Goal: Task Accomplishment & Management: Use online tool/utility

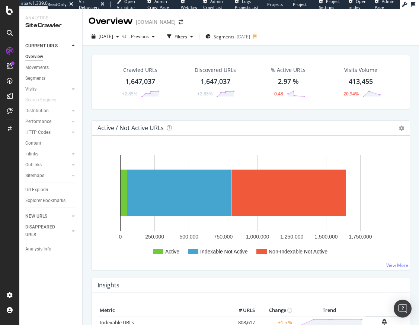
click at [15, 65] on div at bounding box center [10, 66] width 12 height 12
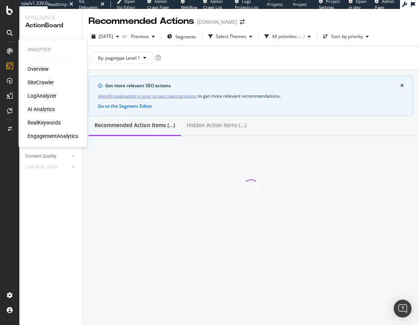
click at [41, 111] on div "AI Analytics" at bounding box center [41, 108] width 27 height 7
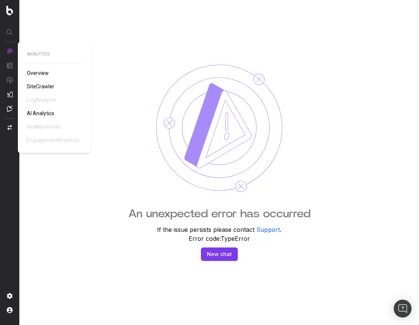
click at [41, 116] on span "AI Analytics" at bounding box center [41, 113] width 28 height 6
click at [34, 84] on span "SiteCrawler" at bounding box center [41, 86] width 28 height 6
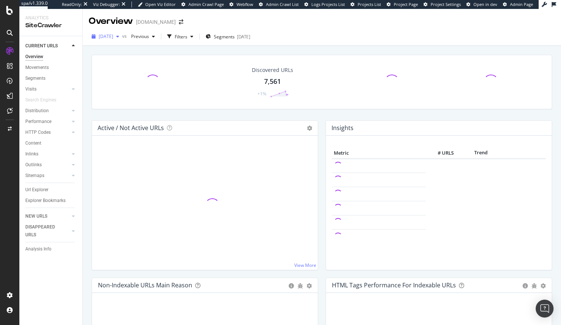
click at [113, 34] on span "2025 Oct. 5th" at bounding box center [106, 36] width 15 height 6
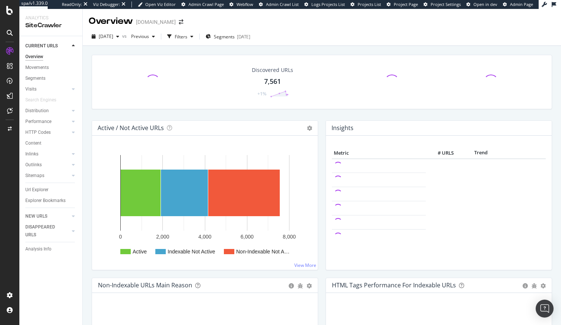
click at [220, 59] on div "Discovered URLs 7,561 +1%" at bounding box center [322, 82] width 460 height 54
click at [187, 39] on div "Filters" at bounding box center [181, 36] width 13 height 6
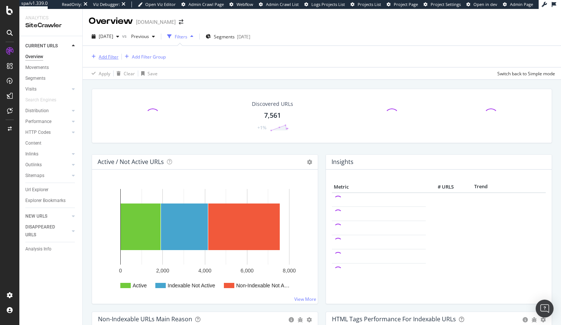
click at [108, 54] on div "Add Filter" at bounding box center [109, 57] width 20 height 6
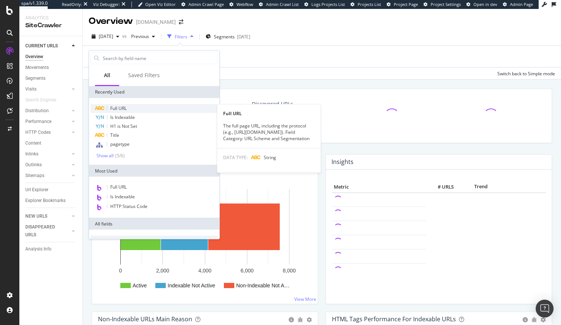
click at [125, 108] on span "Full URL" at bounding box center [118, 108] width 16 height 6
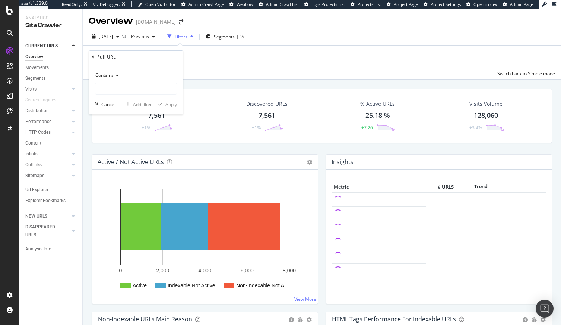
click at [115, 77] on icon at bounding box center [116, 75] width 5 height 4
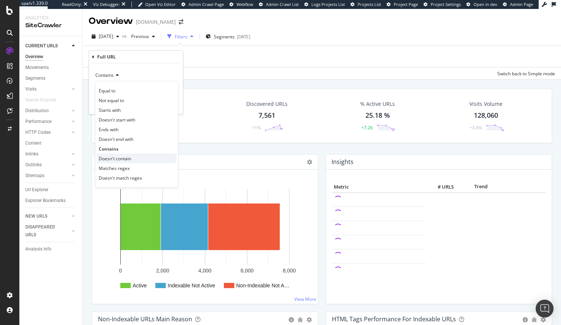
click at [124, 159] on span "Doesn't contain" at bounding box center [115, 158] width 32 height 6
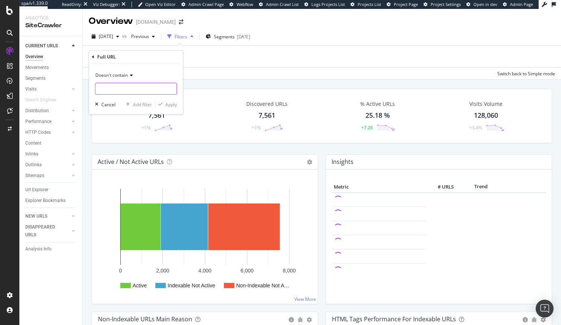
click at [116, 93] on input "text" at bounding box center [135, 89] width 81 height 12
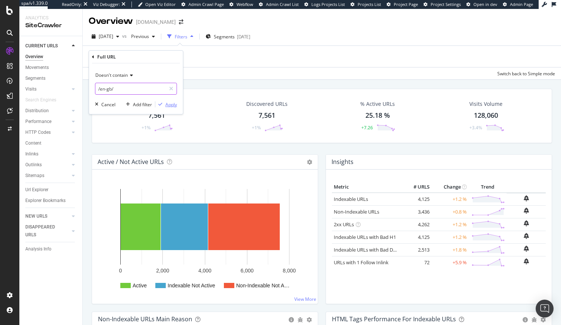
type input "/en-gb/"
click at [171, 105] on div "Apply" at bounding box center [171, 104] width 12 height 6
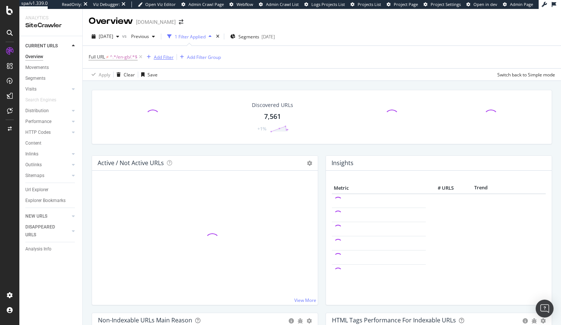
click at [167, 57] on div "Add Filter" at bounding box center [164, 57] width 20 height 6
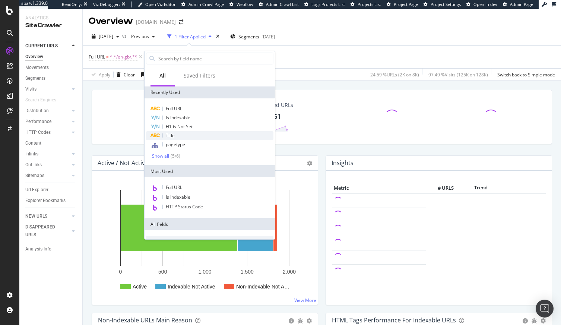
click at [173, 135] on span "Title" at bounding box center [170, 135] width 9 height 6
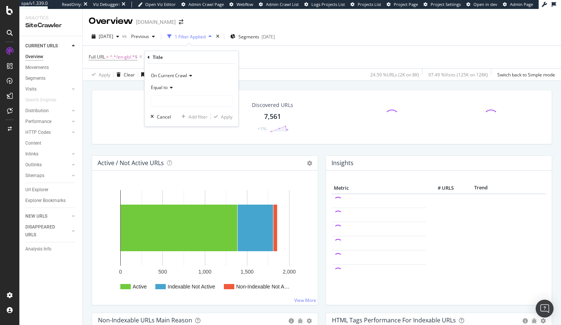
click at [168, 87] on icon at bounding box center [169, 87] width 5 height 4
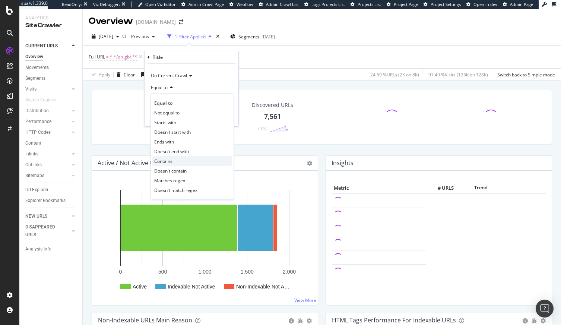
click at [172, 162] on span "Contains" at bounding box center [163, 161] width 18 height 6
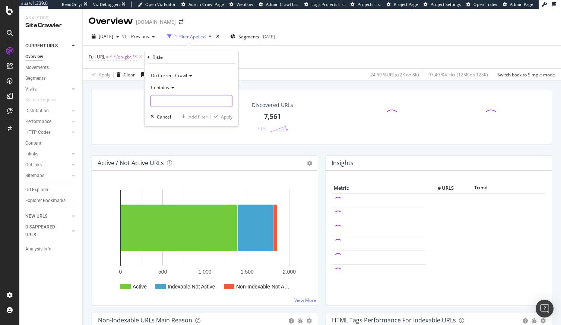
click at [167, 100] on input "text" at bounding box center [191, 101] width 81 height 12
type input "UK"
click at [219, 118] on div "button" at bounding box center [216, 116] width 10 height 4
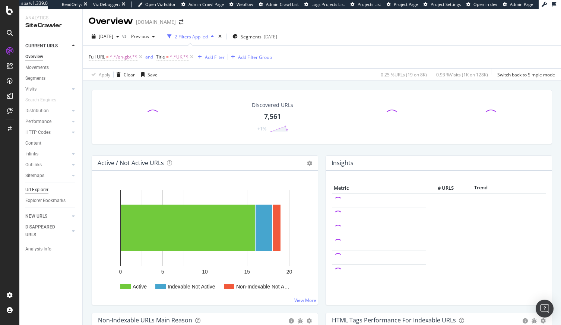
click at [39, 190] on div "Url Explorer" at bounding box center [36, 190] width 23 height 8
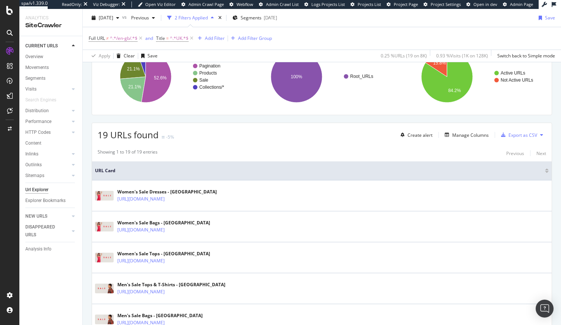
scroll to position [162, 0]
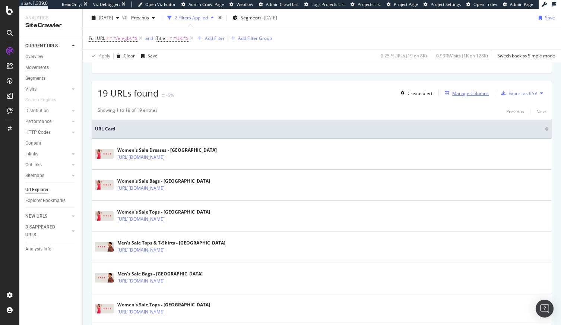
click at [461, 93] on div "Manage Columns" at bounding box center [470, 93] width 36 height 6
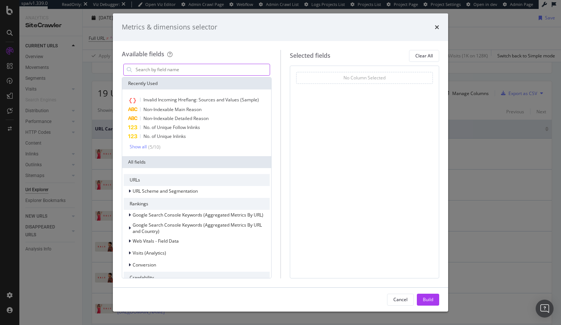
click at [238, 68] on input "modal" at bounding box center [202, 69] width 135 height 11
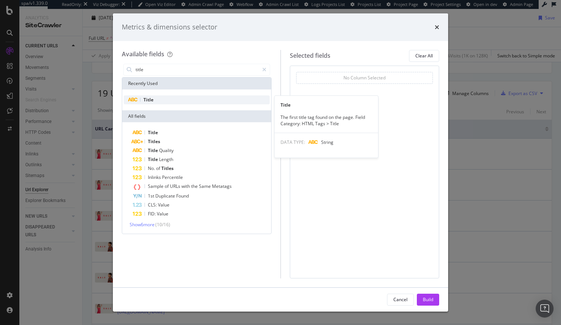
type input "title"
click at [147, 99] on span "Title" at bounding box center [148, 99] width 10 height 6
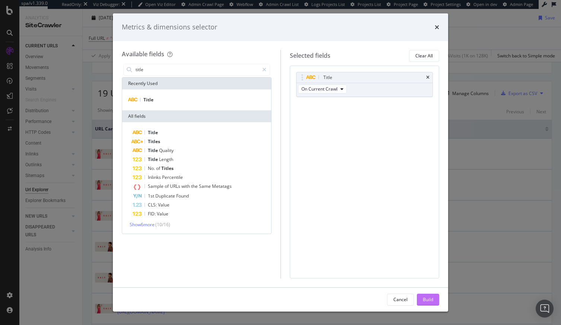
click at [431, 296] on div "Build" at bounding box center [427, 299] width 10 height 6
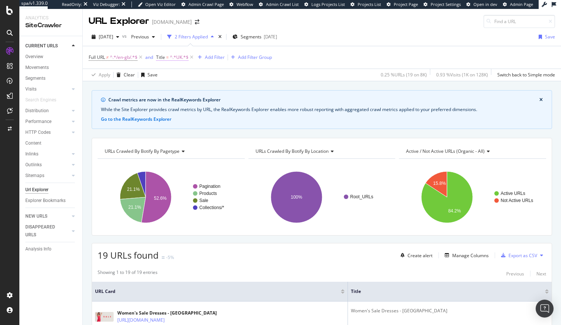
click at [175, 57] on span "^.*UK.*$" at bounding box center [179, 57] width 19 height 10
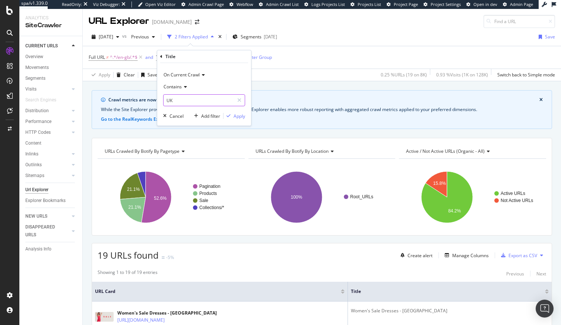
click at [167, 99] on input "UK" at bounding box center [198, 100] width 70 height 12
click at [162, 100] on div "On Current Crawl Contains UK Cancel Add filter Apply" at bounding box center [204, 94] width 94 height 63
click at [166, 100] on input "UK" at bounding box center [198, 100] width 70 height 12
click at [167, 100] on input "UK" at bounding box center [198, 100] width 70 height 12
type input "UK"
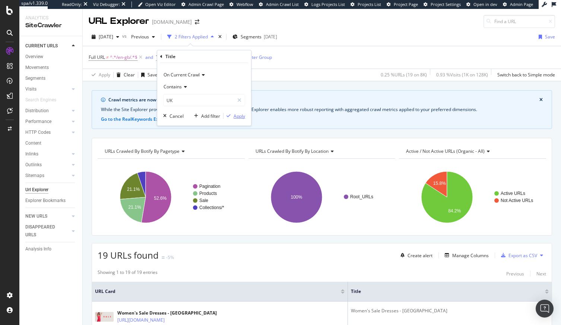
click at [239, 114] on div "Apply" at bounding box center [239, 116] width 12 height 6
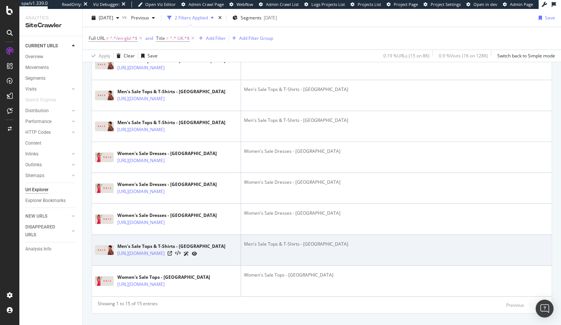
scroll to position [482, 0]
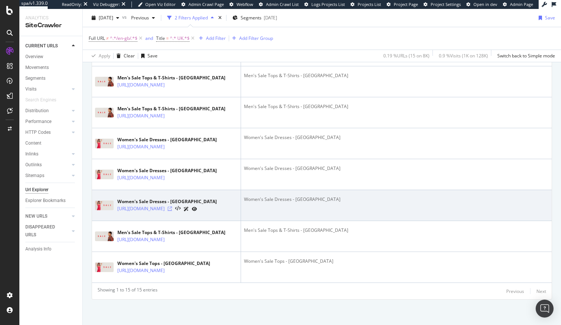
click at [172, 211] on icon at bounding box center [169, 208] width 4 height 4
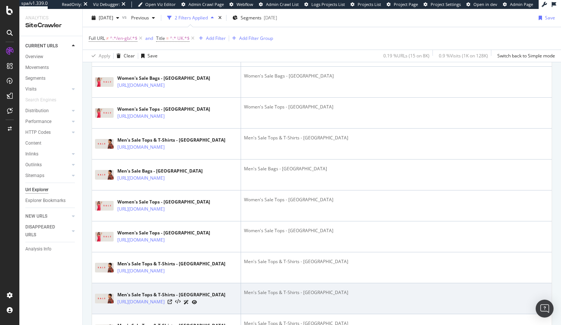
scroll to position [0, 0]
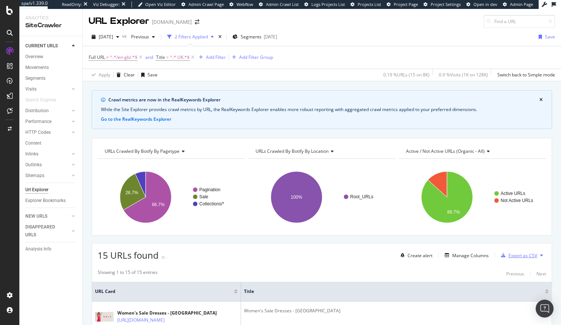
click at [526, 256] on div "Export as CSV" at bounding box center [522, 255] width 29 height 6
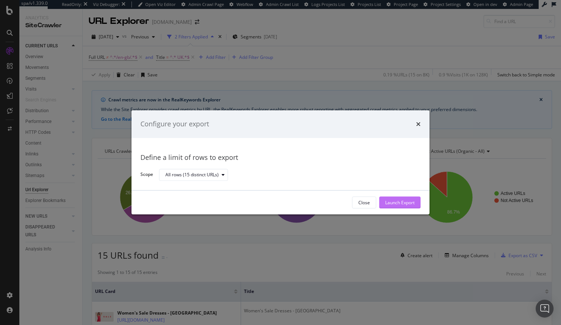
click at [412, 202] on div "Launch Export" at bounding box center [399, 202] width 29 height 6
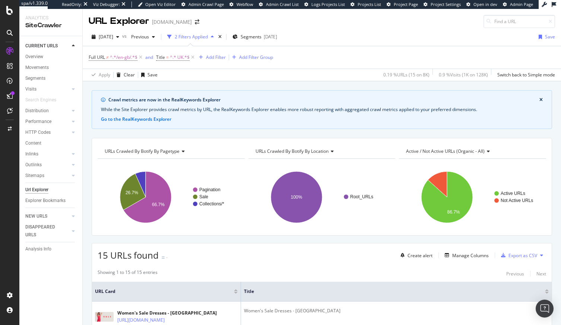
click at [180, 51] on div "Full URL ≠ ^.*/en-gb/.*$ and Title = ^.* UK.*$ Add Filter Add Filter Group" at bounding box center [322, 57] width 466 height 22
click at [181, 57] on span "^.* UK.*$" at bounding box center [180, 57] width 20 height 10
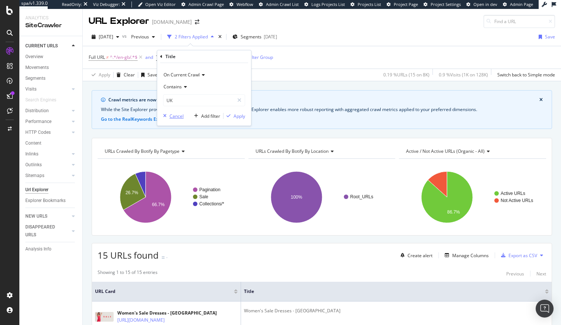
click at [177, 115] on div "Cancel" at bounding box center [176, 116] width 14 height 6
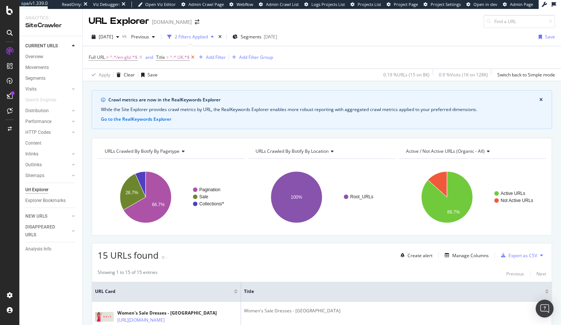
click at [193, 56] on icon at bounding box center [192, 57] width 6 height 7
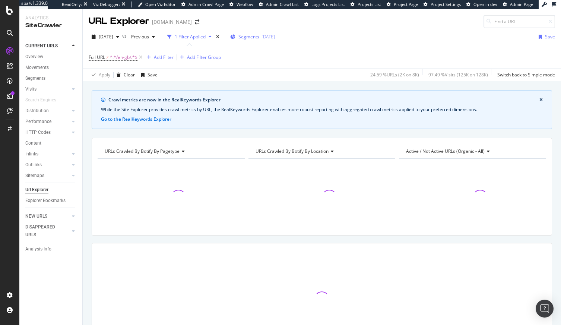
click at [259, 38] on span "Segments" at bounding box center [248, 36] width 21 height 6
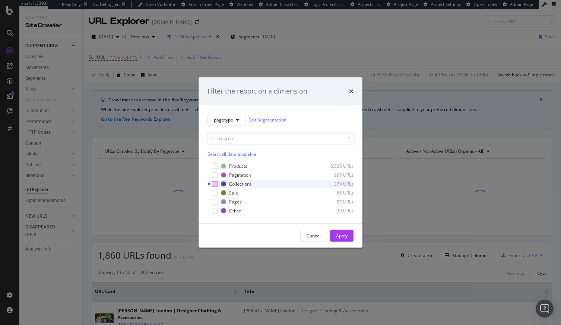
click at [213, 183] on div "modal" at bounding box center [215, 184] width 6 height 6
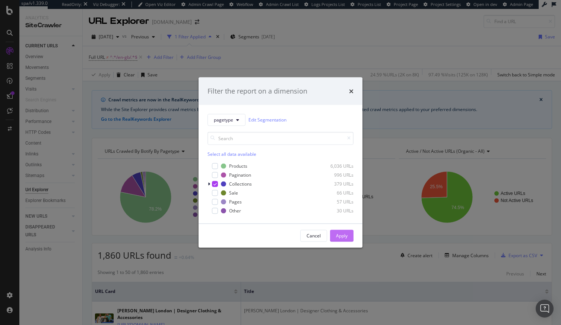
click at [338, 233] on div "Apply" at bounding box center [342, 235] width 12 height 6
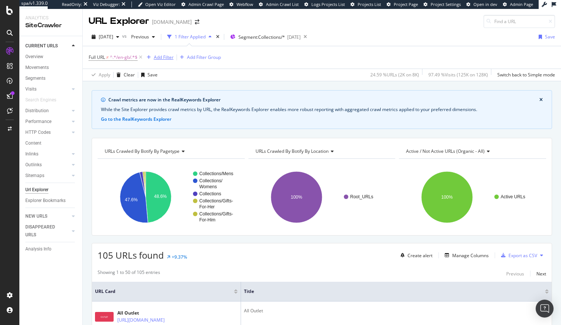
click at [158, 53] on div "Add Filter" at bounding box center [159, 57] width 30 height 8
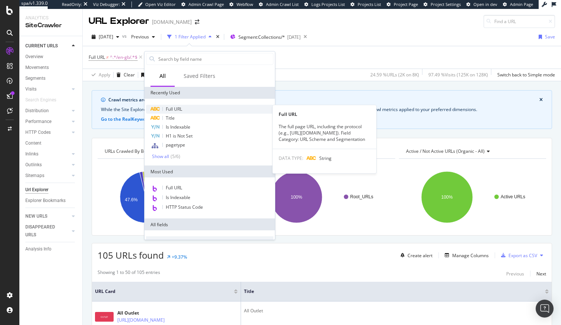
click at [175, 110] on span "Full URL" at bounding box center [174, 109] width 16 height 6
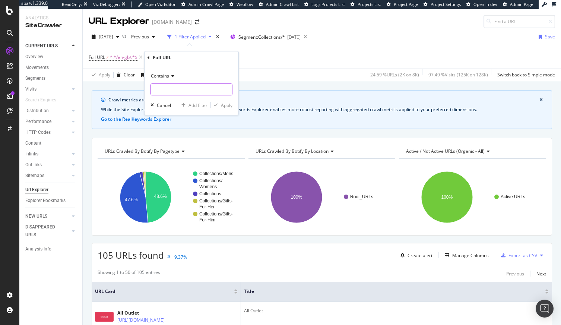
click at [172, 87] on input "text" at bounding box center [191, 89] width 81 height 12
type input "sale-shirt"
click at [229, 105] on div "Apply" at bounding box center [227, 105] width 12 height 6
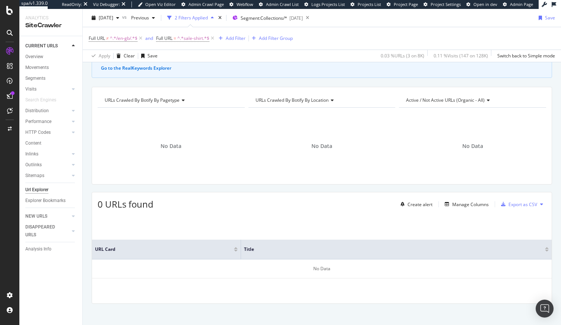
scroll to position [56, 0]
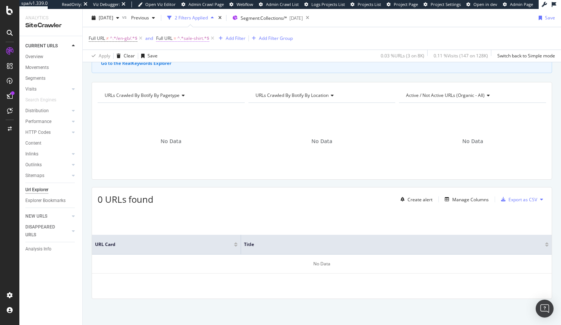
click at [195, 38] on span "^.*sale-shirt.*$" at bounding box center [193, 38] width 32 height 10
click at [42, 188] on div "Url Explorer" at bounding box center [36, 190] width 23 height 8
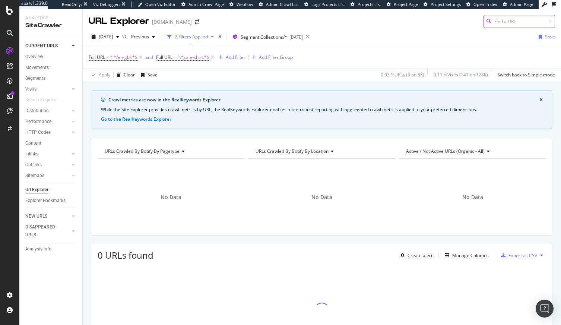
click at [513, 23] on input at bounding box center [518, 21] width 71 height 13
paste input "https://www.tedbaker.com/collections/mens-sale-shirts"
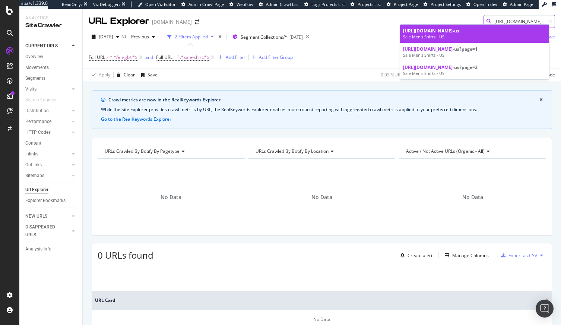
type input "https://www.tedbaker.com/collections/mens-sale-shirts"
click at [452, 31] on span "https://www.tedbaker.com/collections/mens-sale-shirts" at bounding box center [428, 31] width 50 height 6
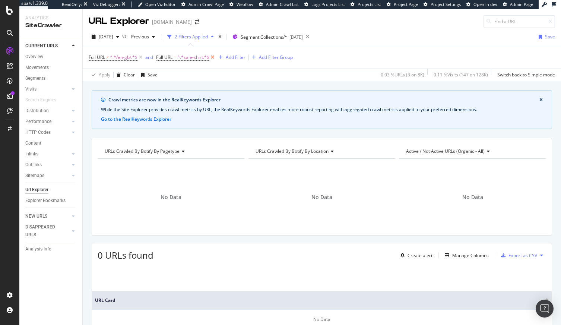
click at [211, 58] on icon at bounding box center [212, 57] width 6 height 7
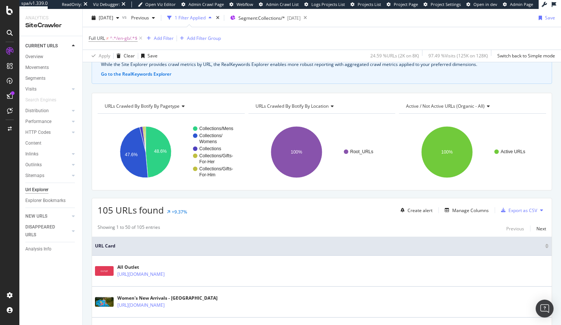
scroll to position [45, 0]
click at [466, 212] on div "Manage Columns" at bounding box center [470, 210] width 36 height 6
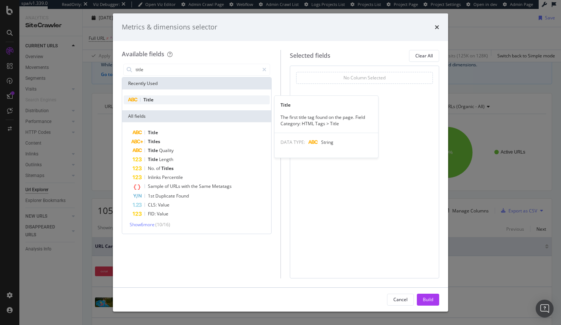
type input "title"
click at [188, 97] on div "Title" at bounding box center [197, 99] width 146 height 9
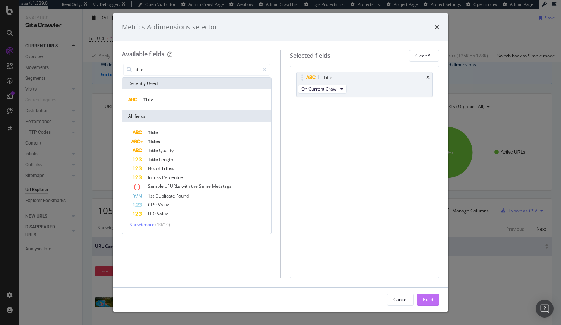
click at [430, 301] on div "Build" at bounding box center [427, 299] width 10 height 6
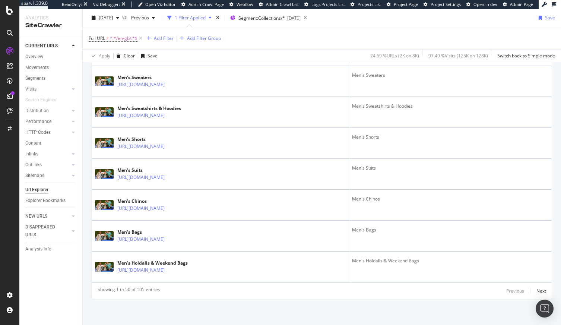
scroll to position [1564, 0]
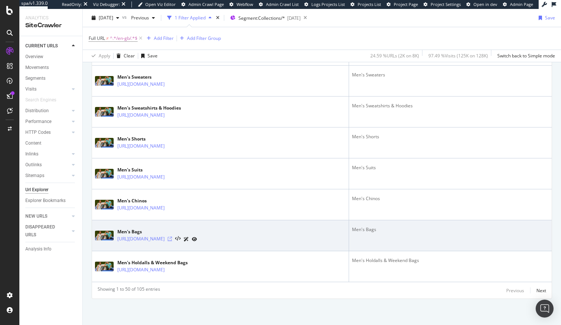
click at [172, 239] on icon at bounding box center [169, 238] width 4 height 4
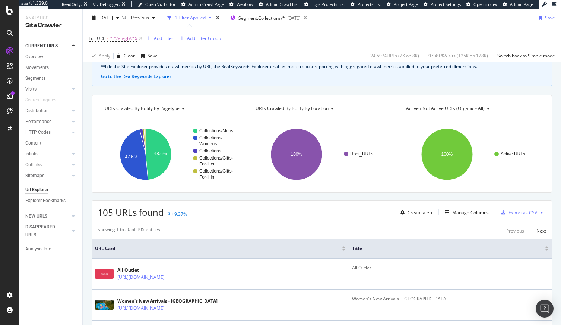
scroll to position [0, 0]
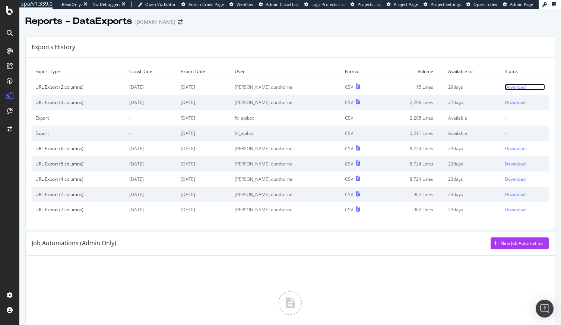
click at [504, 88] on div "Download" at bounding box center [514, 87] width 21 height 6
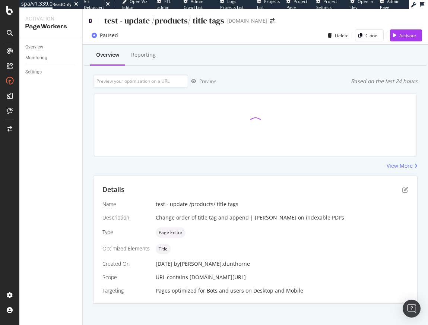
click at [91, 19] on icon at bounding box center [90, 20] width 3 height 5
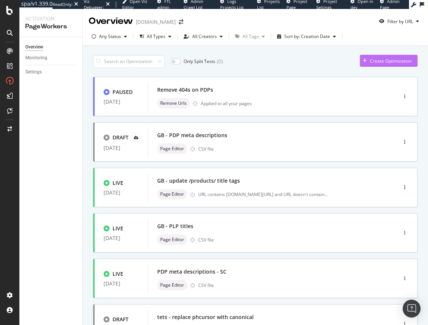
click at [375, 60] on div "Create Optimization" at bounding box center [391, 61] width 42 height 6
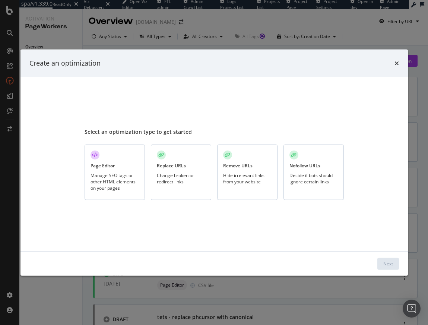
click at [123, 176] on div "Manage SEO tags or other HTML elements on your pages" at bounding box center [114, 181] width 48 height 19
click at [387, 266] on div "Next" at bounding box center [388, 263] width 10 height 6
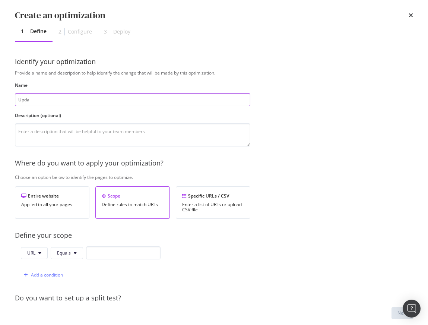
type input "Updat"
type input "Remove ' UK' from US title tags"
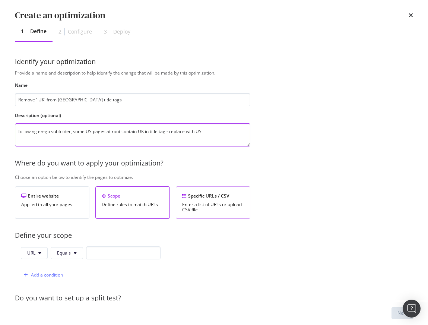
type textarea "following en-gb subfolder, some US pages at root contain UK in title tag - repl…"
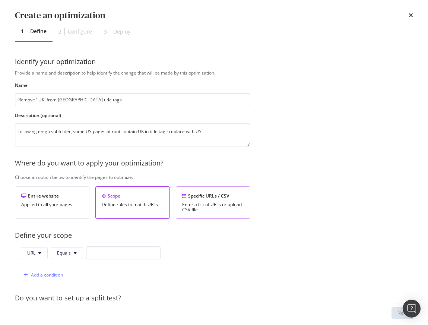
click at [226, 215] on div "Specific URLs / CSV Enter a list of URLs or upload CSV file" at bounding box center [213, 202] width 74 height 32
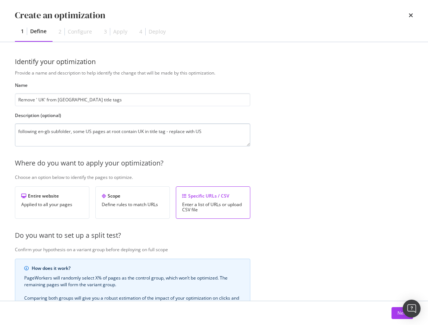
scroll to position [129, 0]
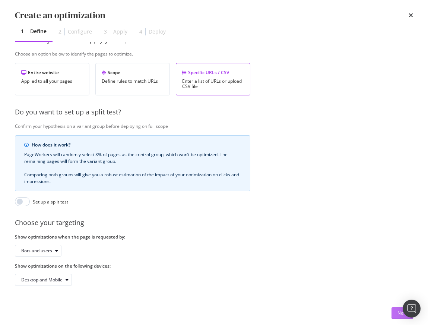
click at [395, 314] on button "Next" at bounding box center [402, 313] width 22 height 12
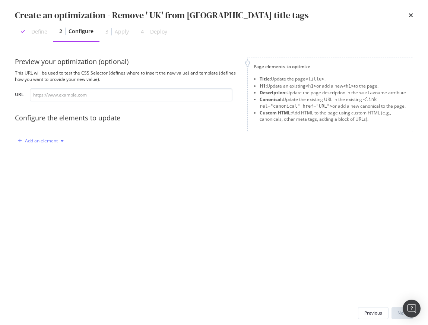
click at [19, 140] on icon "modal" at bounding box center [20, 140] width 4 height 4
click at [33, 152] on div "Title" at bounding box center [45, 154] width 50 height 9
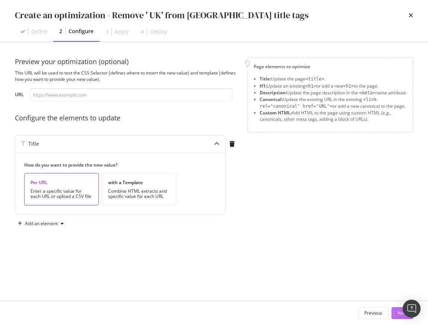
click at [395, 312] on button "Next" at bounding box center [402, 313] width 22 height 12
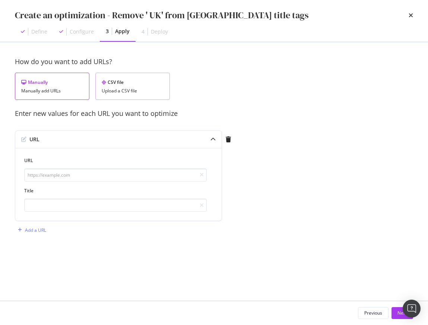
click at [130, 88] on div "Upload a CSV file" at bounding box center [133, 90] width 62 height 5
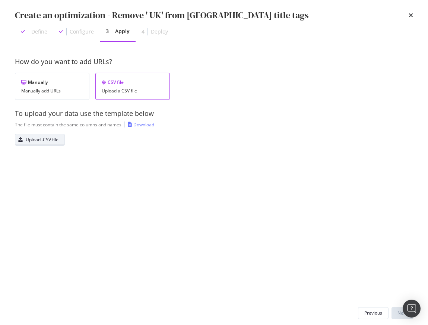
click at [57, 137] on div "Upload .CSV file" at bounding box center [42, 139] width 33 height 6
click at [393, 315] on button "Next" at bounding box center [402, 313] width 22 height 12
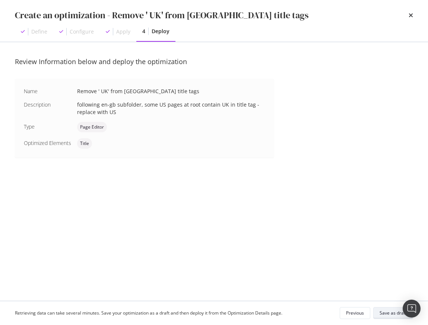
click at [383, 313] on div "Save as draft" at bounding box center [392, 312] width 27 height 6
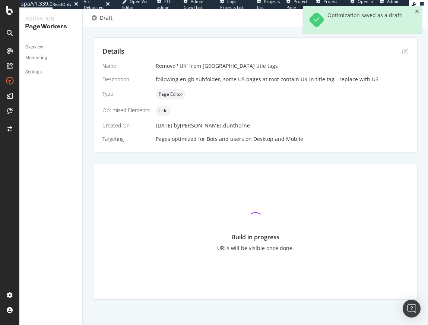
scroll to position [133, 0]
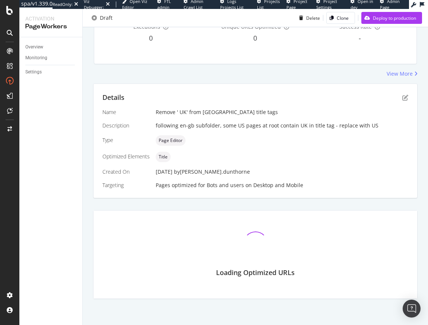
scroll to position [125, 0]
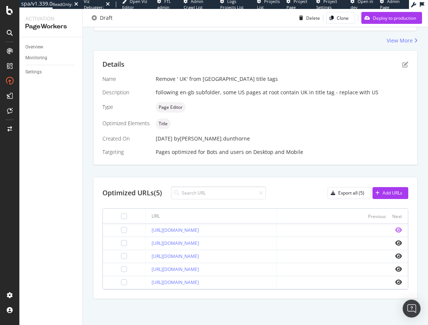
click at [395, 229] on icon "eye" at bounding box center [398, 230] width 7 height 6
click at [395, 243] on icon "eye" at bounding box center [398, 243] width 7 height 6
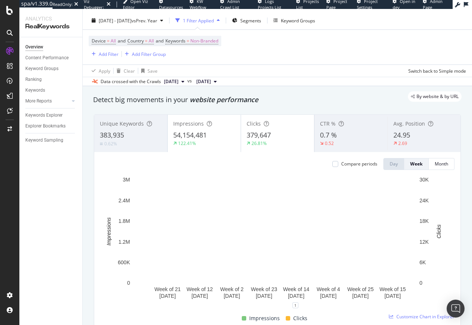
scroll to position [33, 0]
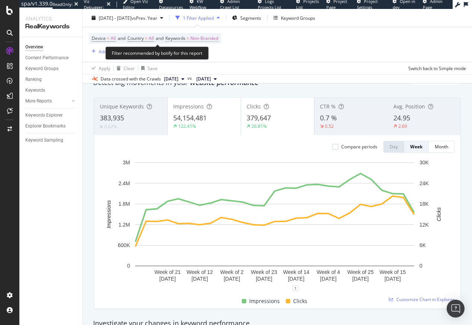
click at [216, 38] on span "Non-Branded" at bounding box center [204, 38] width 28 height 10
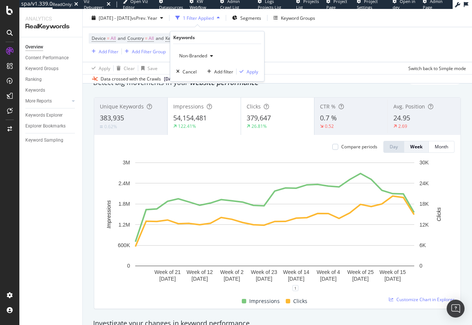
click at [201, 58] on span "Non-Branded" at bounding box center [191, 55] width 31 height 6
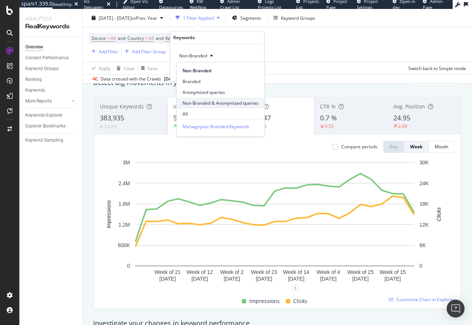
click at [211, 102] on span "Non-Branded & Anonymized queries" at bounding box center [220, 103] width 76 height 7
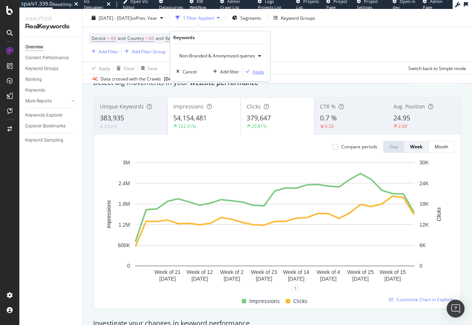
click at [251, 71] on div "button" at bounding box center [247, 71] width 10 height 4
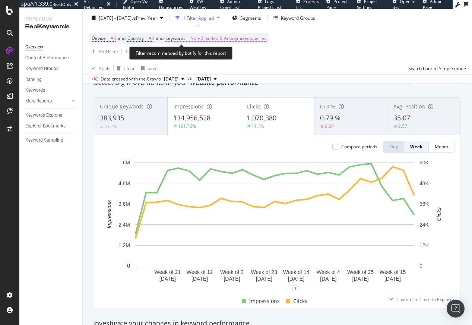
click at [234, 37] on span "Non-Branded & Anonymized queries" at bounding box center [228, 38] width 76 height 10
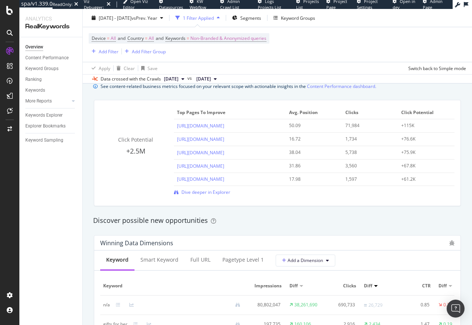
scroll to position [534, 0]
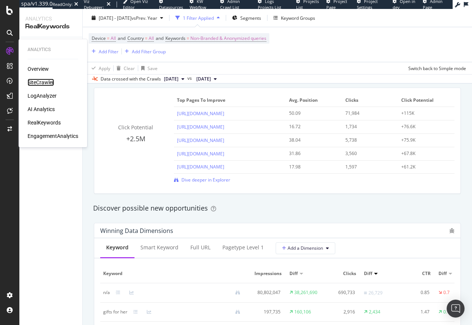
click at [44, 80] on div "SiteCrawler" at bounding box center [41, 82] width 26 height 7
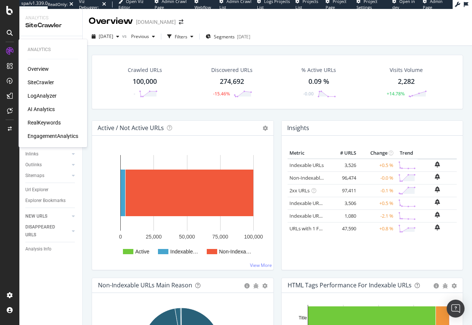
click at [50, 92] on div "LogAnalyzer" at bounding box center [42, 95] width 29 height 7
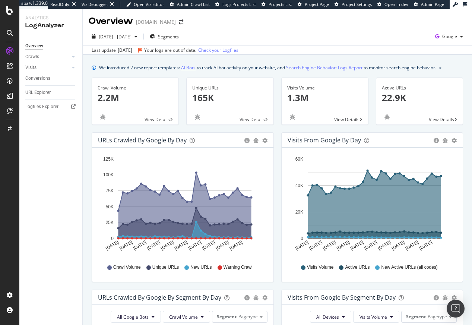
click at [185, 68] on link "AI Bots" at bounding box center [188, 68] width 15 height 8
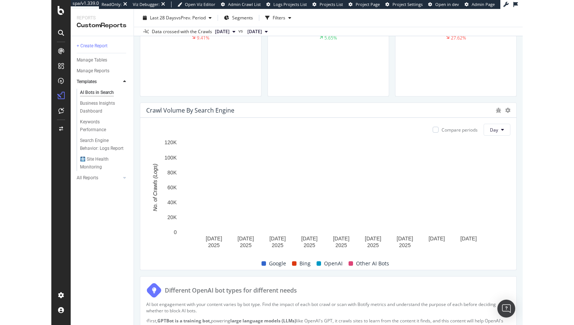
scroll to position [138, 0]
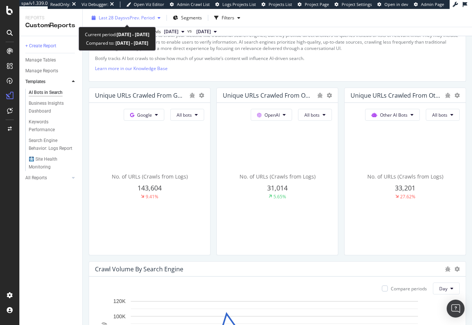
click at [125, 19] on span "vs Prev. Period" at bounding box center [139, 18] width 29 height 6
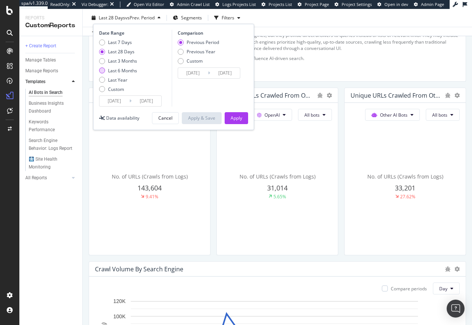
click at [133, 73] on div "Last 6 Months" at bounding box center [122, 70] width 29 height 6
type input "2025/04/07"
type input "2024/10/06"
type input "2025/04/06"
click at [236, 119] on div "Apply" at bounding box center [236, 118] width 12 height 6
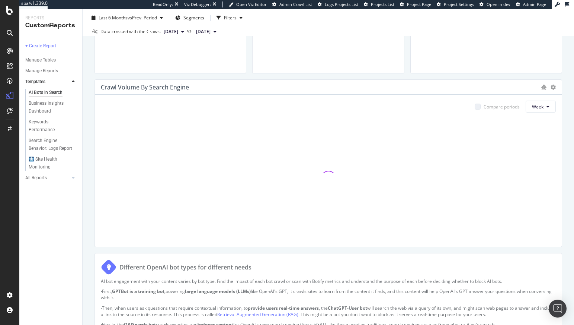
scroll to position [326, 0]
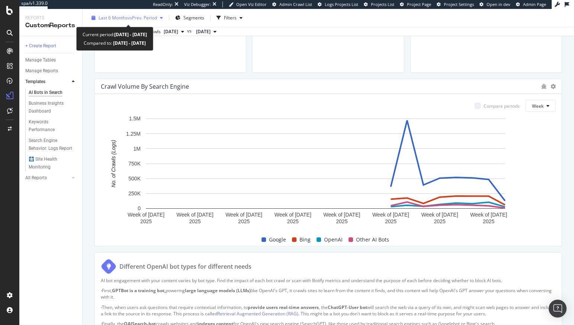
click at [136, 18] on span "vs Prev. Period" at bounding box center [142, 18] width 29 height 6
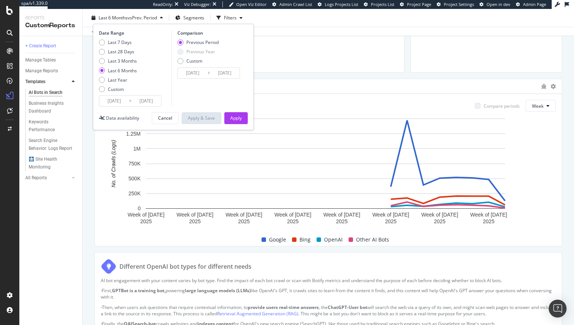
click at [120, 99] on input "2025/04/07" at bounding box center [114, 101] width 30 height 10
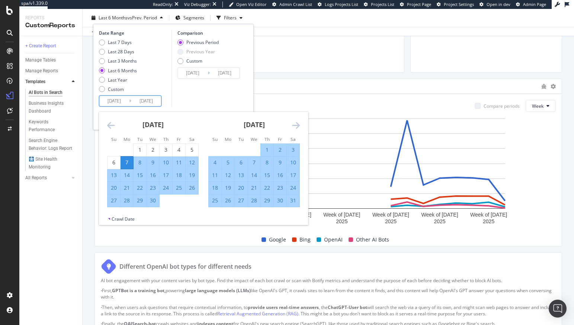
click at [295, 125] on icon "Move forward to switch to the next month." at bounding box center [296, 125] width 8 height 9
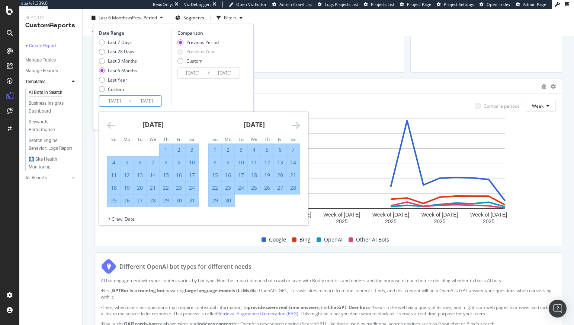
click at [295, 125] on icon "Move forward to switch to the next month." at bounding box center [296, 125] width 8 height 9
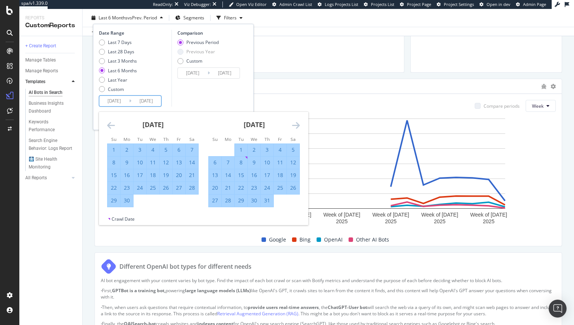
click at [295, 125] on icon "Move forward to switch to the next month." at bounding box center [296, 125] width 8 height 9
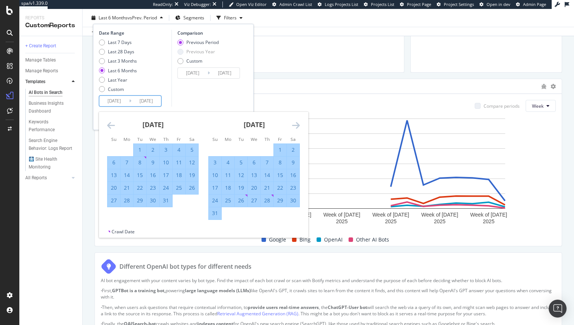
click at [227, 175] on div "11" at bounding box center [228, 174] width 13 height 7
type input "2025/08/11"
type input "2025/06/15"
type input "2025/08/10"
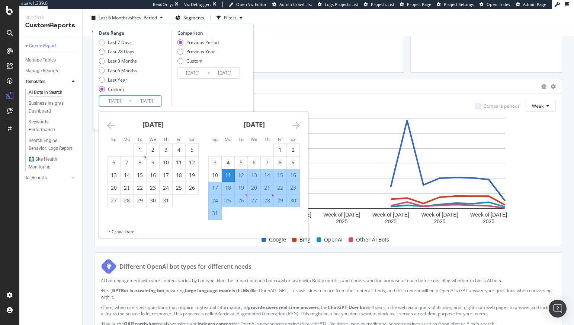
click at [300, 124] on icon "Move forward to switch to the next month." at bounding box center [296, 125] width 8 height 9
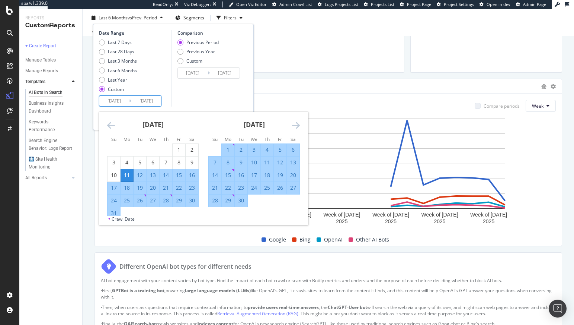
click at [300, 124] on icon "Move forward to switch to the next month." at bounding box center [296, 125] width 8 height 9
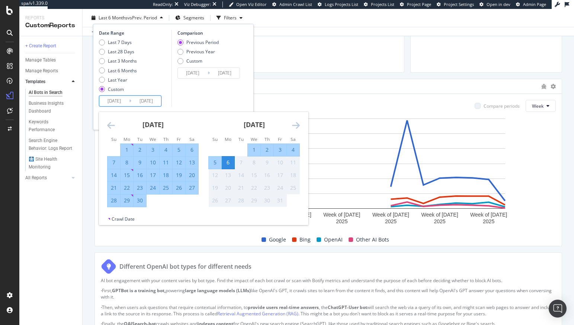
click at [228, 162] on div "6" at bounding box center [228, 162] width 13 height 7
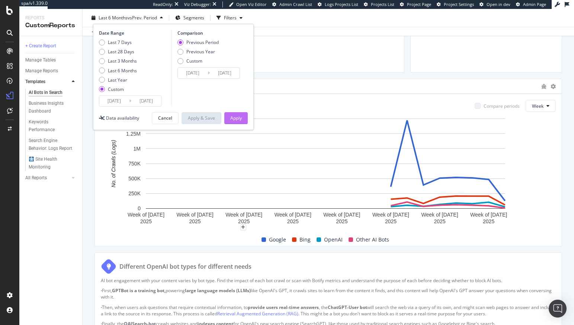
click at [239, 119] on div "Apply" at bounding box center [236, 118] width 12 height 6
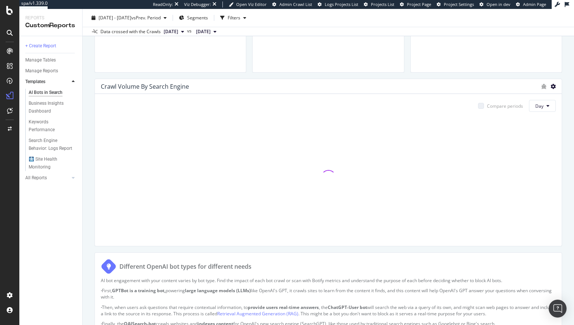
click at [471, 85] on icon at bounding box center [553, 86] width 5 height 5
click at [471, 73] on span "Bar (by Percentage)" at bounding box center [511, 72] width 56 height 7
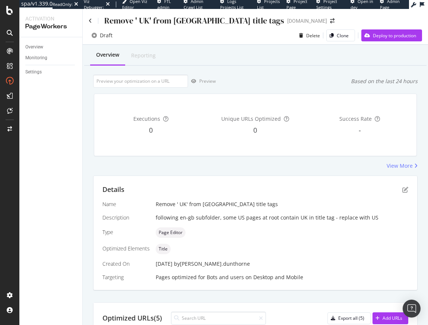
scroll to position [125, 0]
